Goal: Information Seeking & Learning: Find contact information

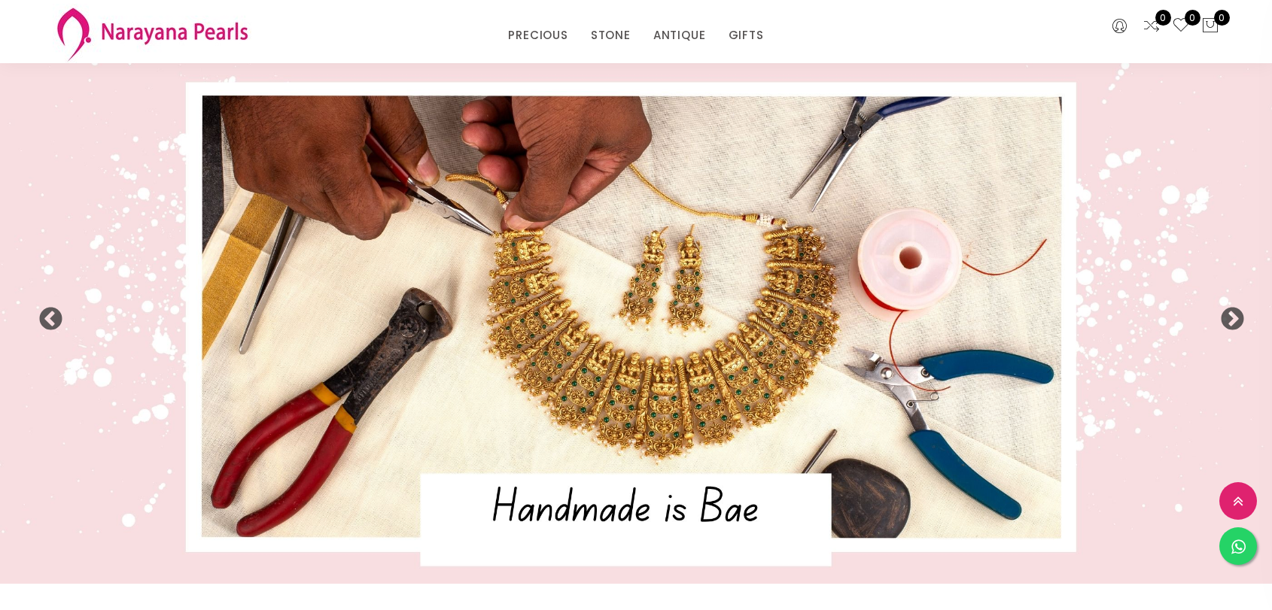
select select "INR"
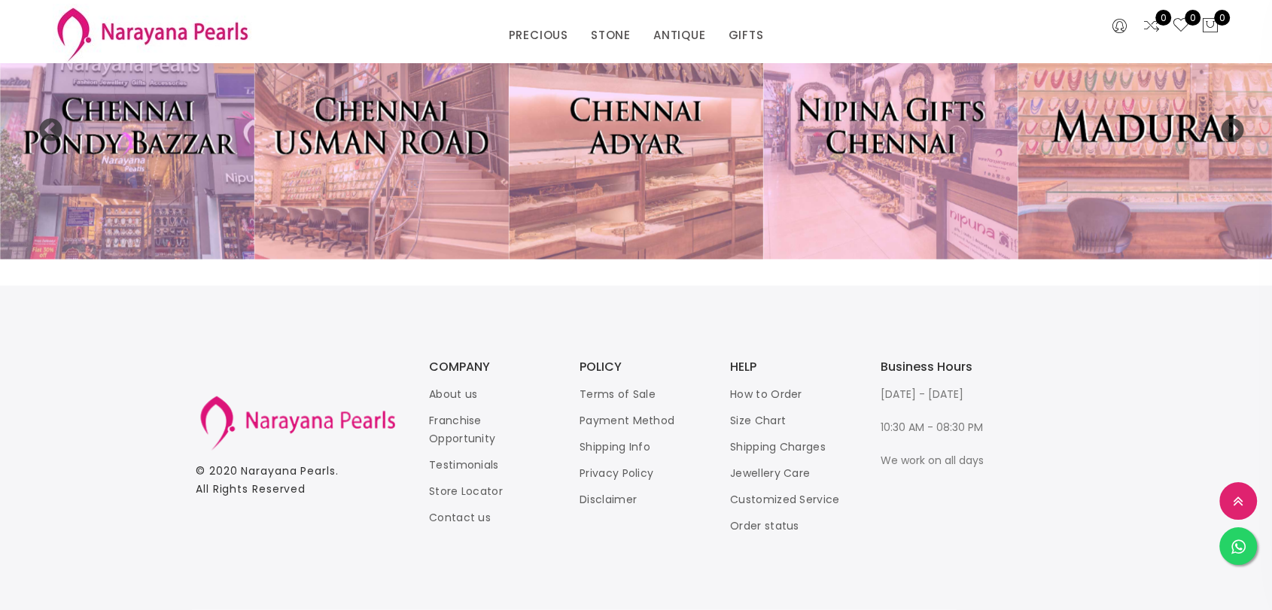
scroll to position [3535, 0]
click at [460, 515] on link "Contact us" at bounding box center [460, 517] width 62 height 15
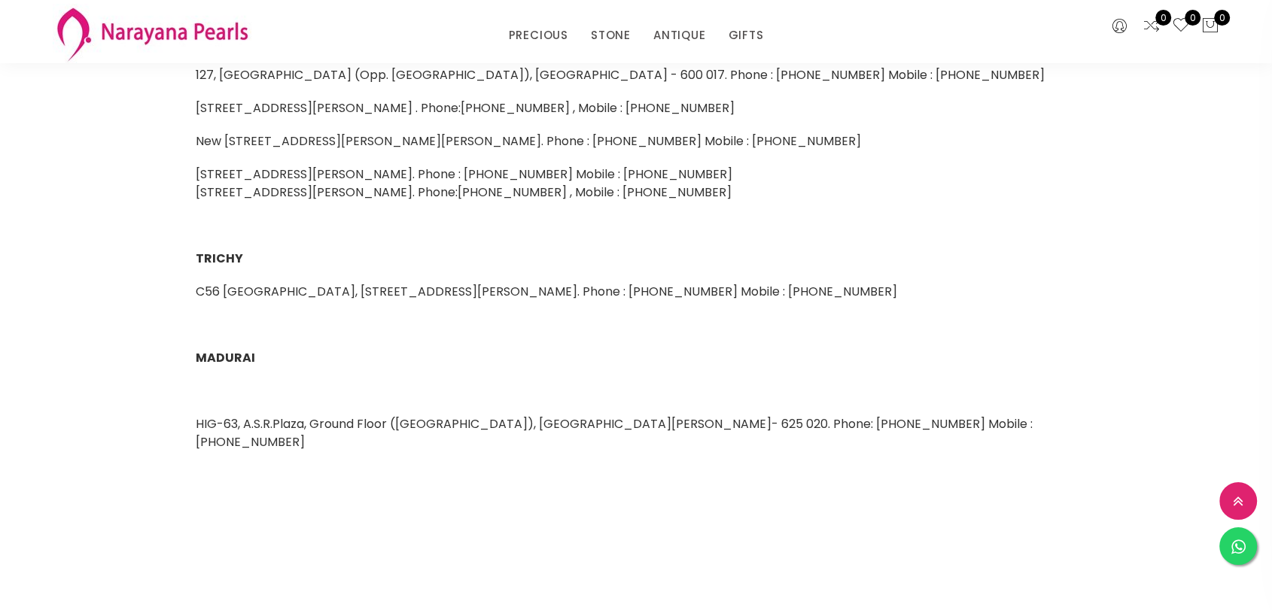
scroll to position [585, 0]
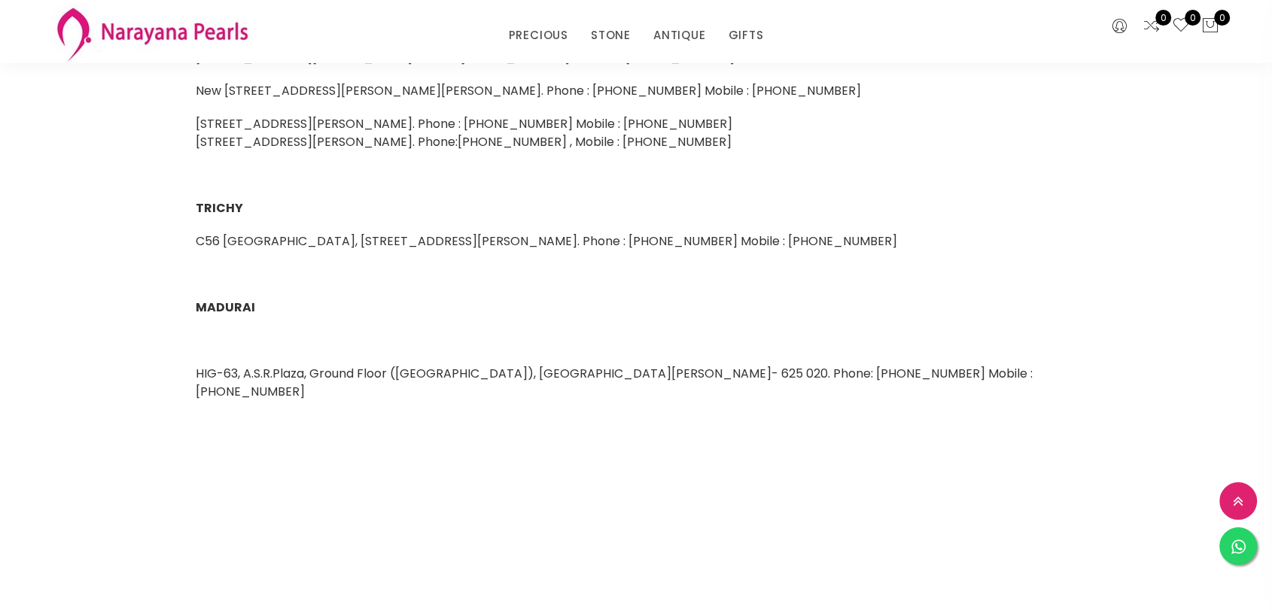
click at [194, 241] on div "To enable us to respond quickly & effectively, please provide information such …" at bounding box center [635, 57] width 903 height 915
drag, startPoint x: 196, startPoint y: 239, endPoint x: 300, endPoint y: 241, distance: 104.6
click at [300, 241] on span "C56 [GEOGRAPHIC_DATA], [STREET_ADDRESS][PERSON_NAME]. Phone : [PHONE_NUMBER] Mo…" at bounding box center [546, 241] width 701 height 17
click at [343, 269] on p at bounding box center [636, 275] width 881 height 18
drag, startPoint x: 195, startPoint y: 242, endPoint x: 360, endPoint y: 237, distance: 164.9
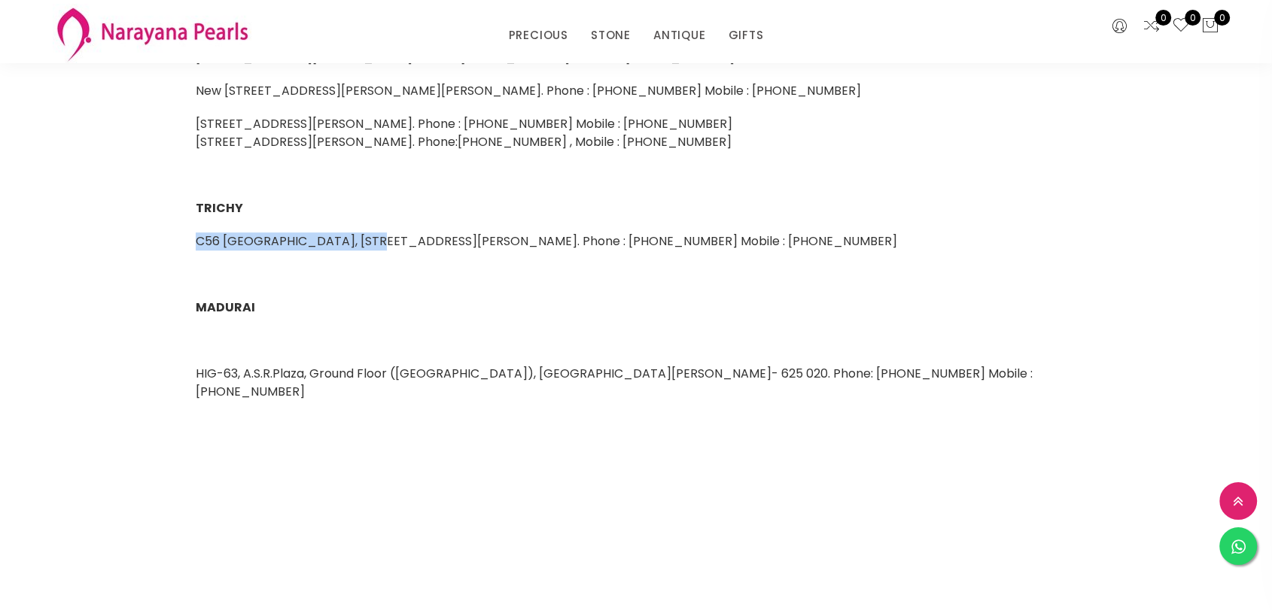
click at [360, 237] on span "C56 [GEOGRAPHIC_DATA], [STREET_ADDRESS][PERSON_NAME]. Phone : [PHONE_NUMBER] Mo…" at bounding box center [546, 241] width 701 height 17
copy span "C56 CLA Towers, 4th Cross,"
click at [425, 291] on div "To enable us to respond quickly & effectively, please provide information such …" at bounding box center [635, 57] width 903 height 915
drag, startPoint x: 199, startPoint y: 238, endPoint x: 359, endPoint y: 246, distance: 160.5
click at [359, 246] on span "C56 [GEOGRAPHIC_DATA], [STREET_ADDRESS][PERSON_NAME]. Phone : [PHONE_NUMBER] Mo…" at bounding box center [546, 241] width 701 height 17
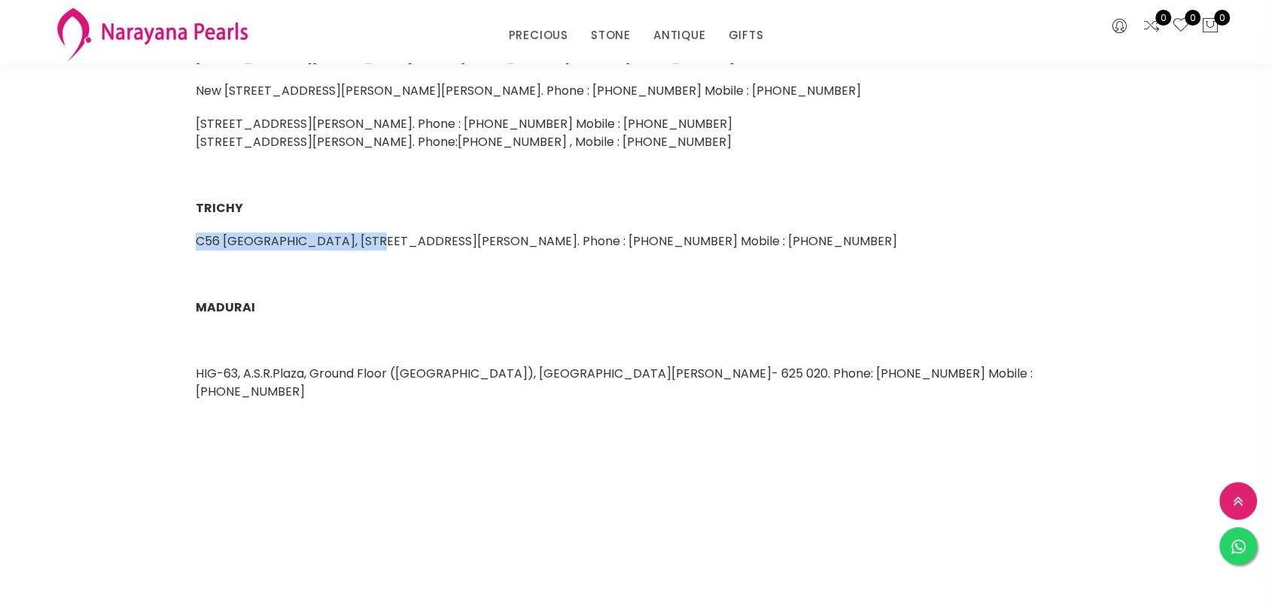
copy span "C56 CLA Towers, 4th Cross,"
click at [314, 291] on div "To enable us to respond quickly & effectively, please provide information such …" at bounding box center [635, 57] width 903 height 915
drag, startPoint x: 194, startPoint y: 237, endPoint x: 294, endPoint y: 239, distance: 100.1
click at [294, 239] on div "To enable us to respond quickly & effectively, please provide information such …" at bounding box center [635, 57] width 903 height 915
copy span "C56 CLA Towers,"
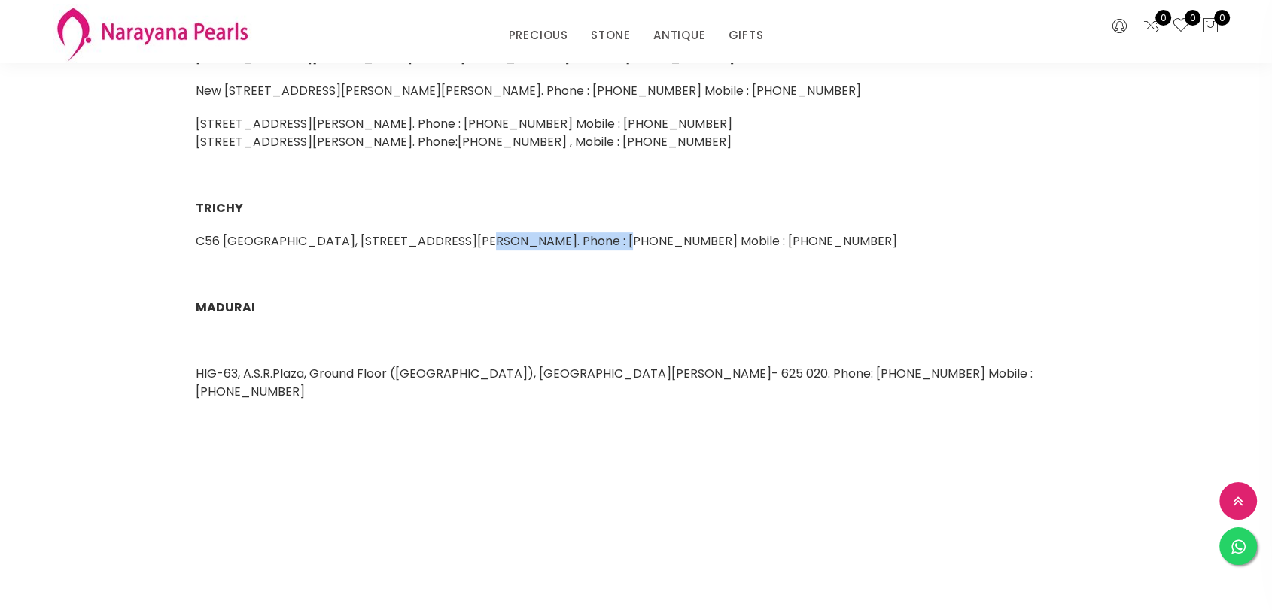
drag, startPoint x: 446, startPoint y: 240, endPoint x: 576, endPoint y: 228, distance: 130.0
click at [576, 228] on div "To enable us to respond quickly & effectively, please provide information such …" at bounding box center [635, 57] width 903 height 915
copy span "near Unlimited Stores"
